Goal: Task Accomplishment & Management: Manage account settings

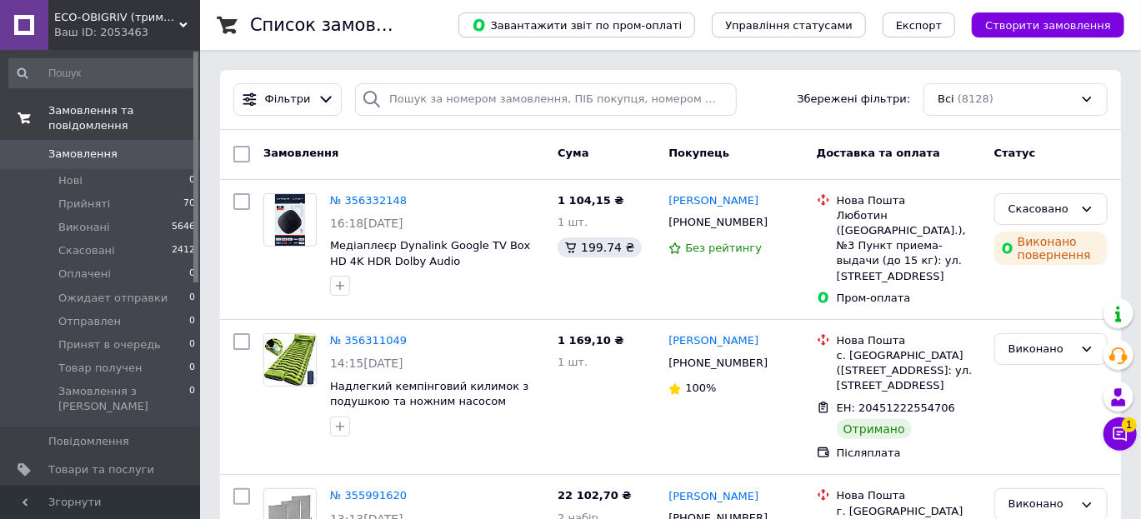
click at [157, 116] on span "Замовлення та повідомлення" at bounding box center [124, 118] width 152 height 30
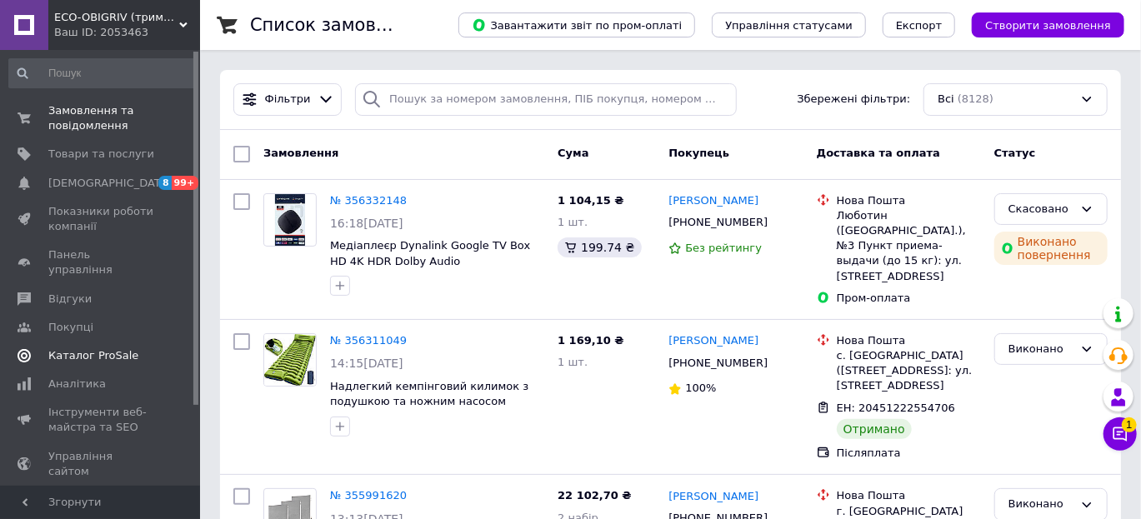
click at [103, 348] on span "Каталог ProSale" at bounding box center [93, 355] width 90 height 15
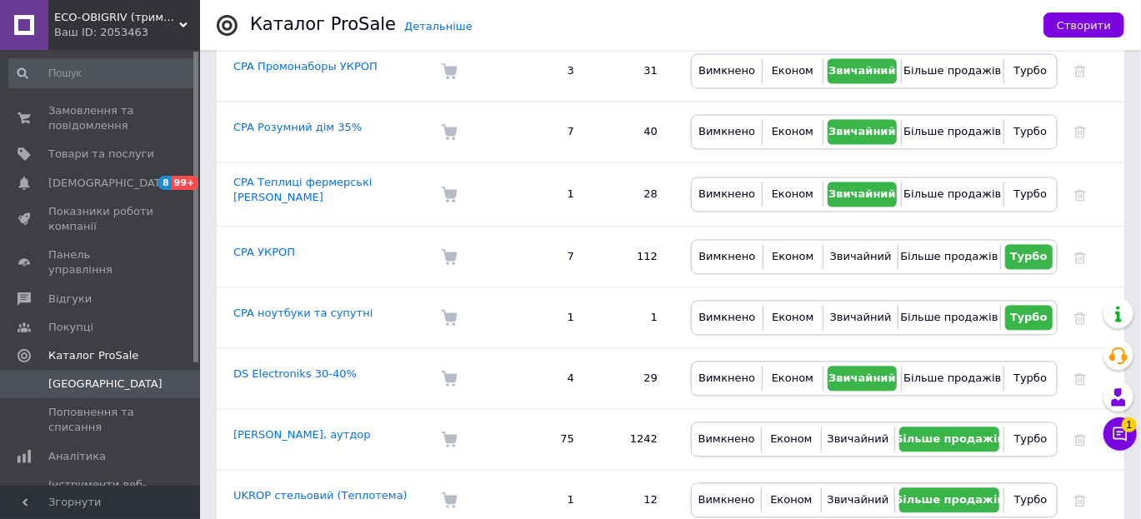
scroll to position [1634, 0]
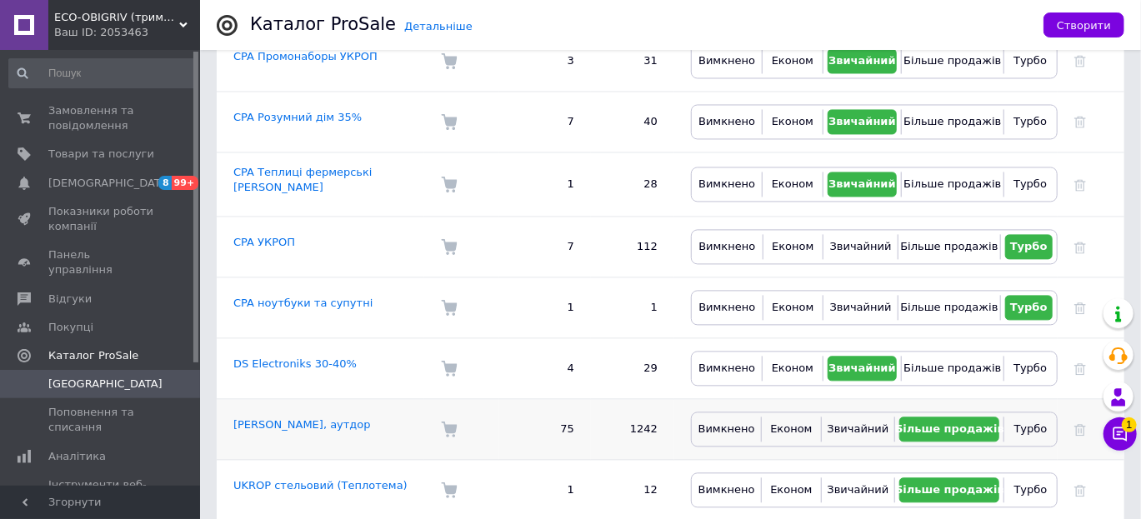
drag, startPoint x: 1150, startPoint y: 509, endPoint x: 514, endPoint y: 382, distance: 648.7
click at [514, 399] on td "75" at bounding box center [545, 429] width 92 height 61
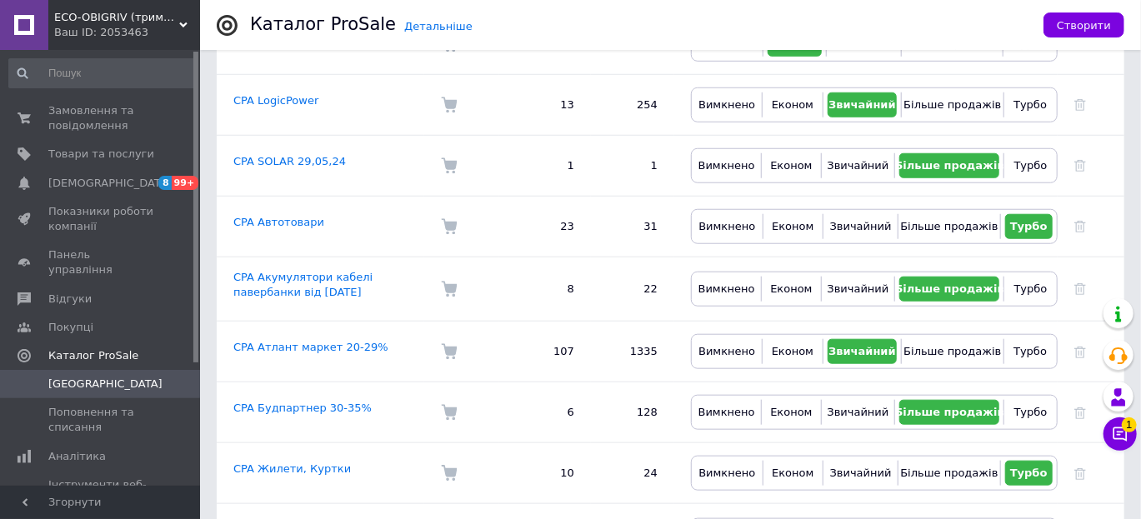
scroll to position [640, 0]
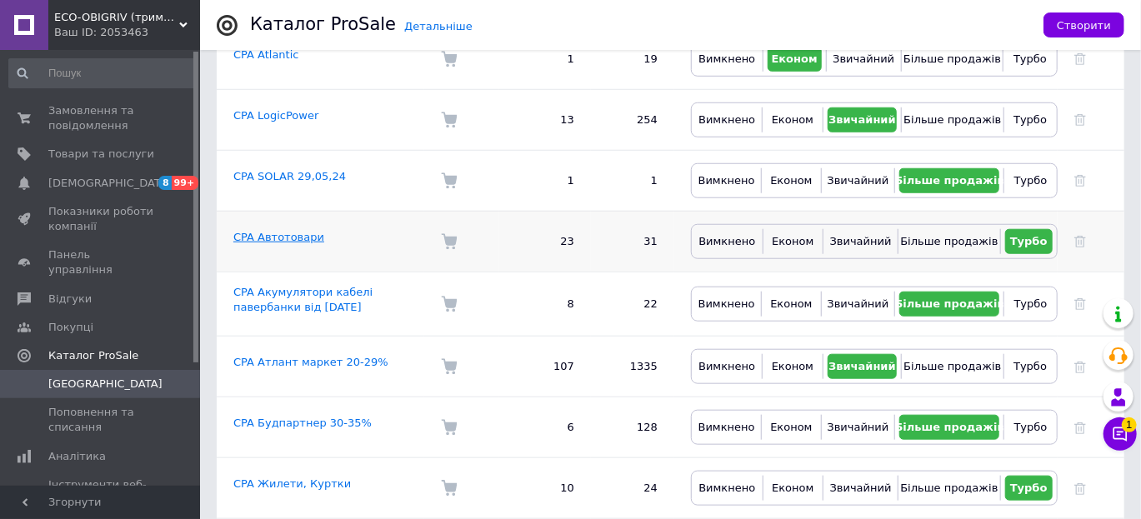
click at [256, 231] on link "CPA Автотовари" at bounding box center [278, 237] width 91 height 13
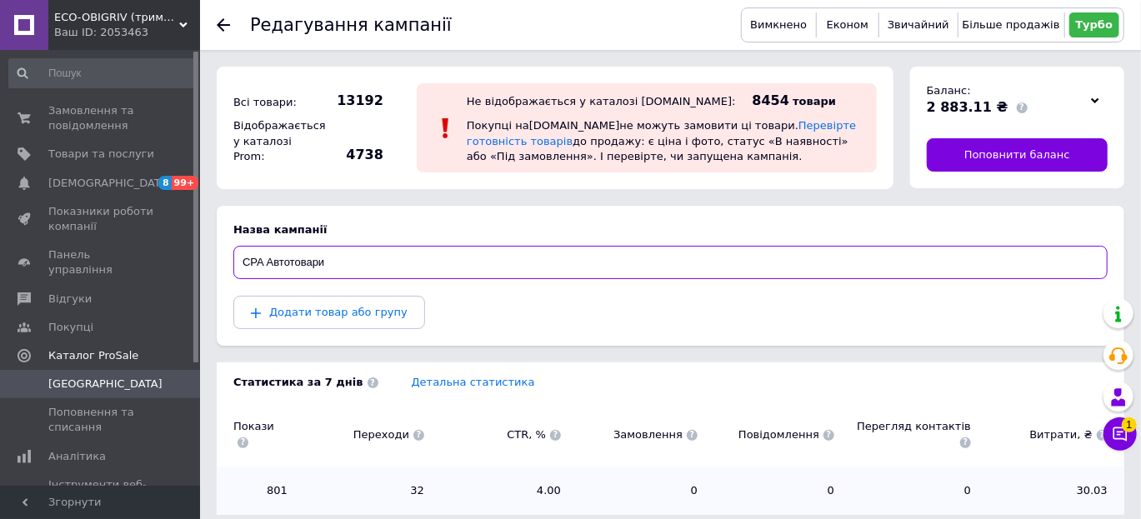
click at [333, 259] on input "CPA Автотовари" at bounding box center [670, 262] width 874 height 33
type input "CPA Амазон наш"
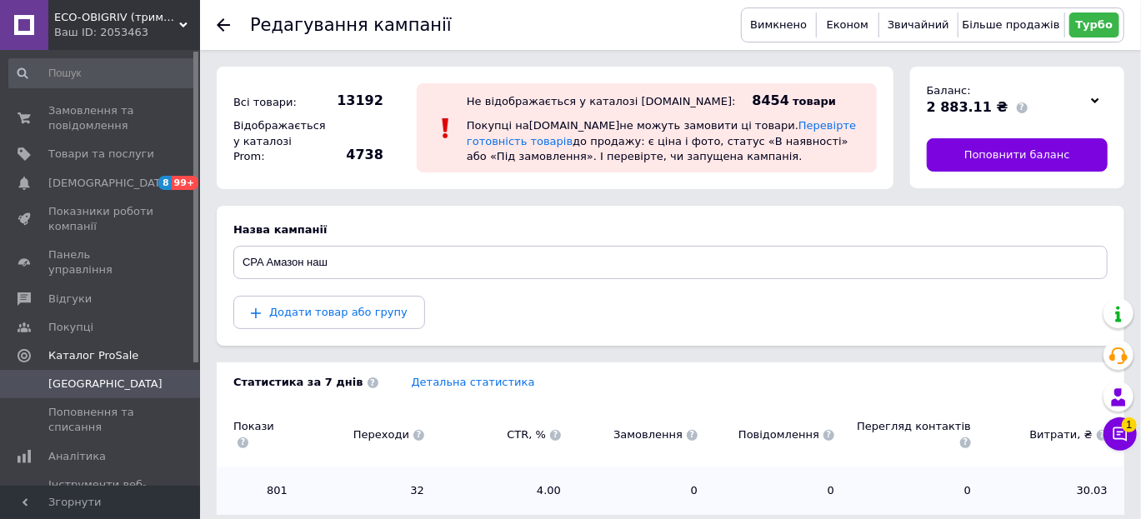
click at [492, 325] on div "Додати товар або групу" at bounding box center [670, 312] width 874 height 33
click at [518, 325] on div "Додати товар або групу" at bounding box center [670, 312] width 874 height 33
click at [224, 27] on icon at bounding box center [223, 24] width 13 height 13
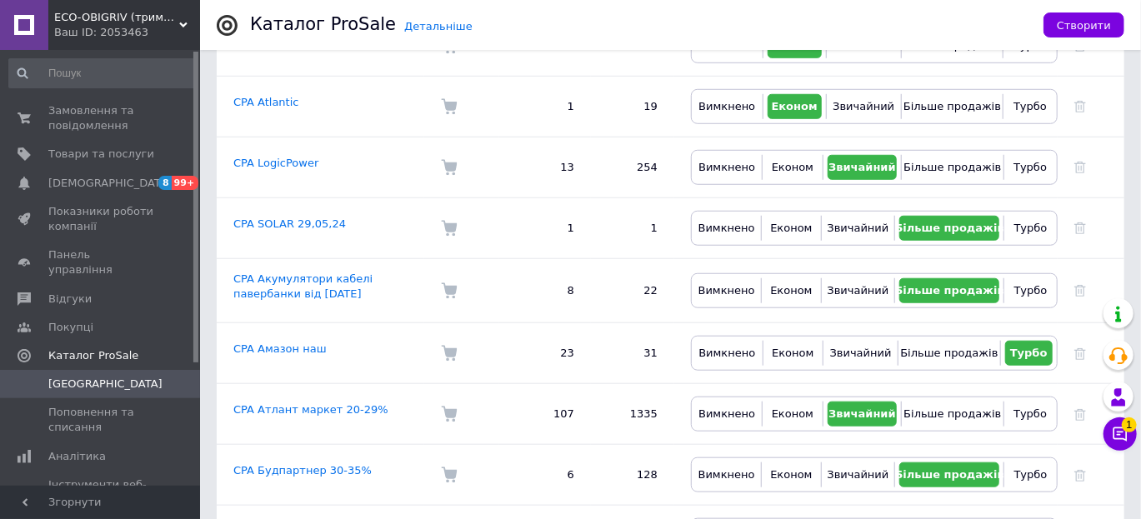
scroll to position [594, 0]
